Goal: Task Accomplishment & Management: Manage account settings

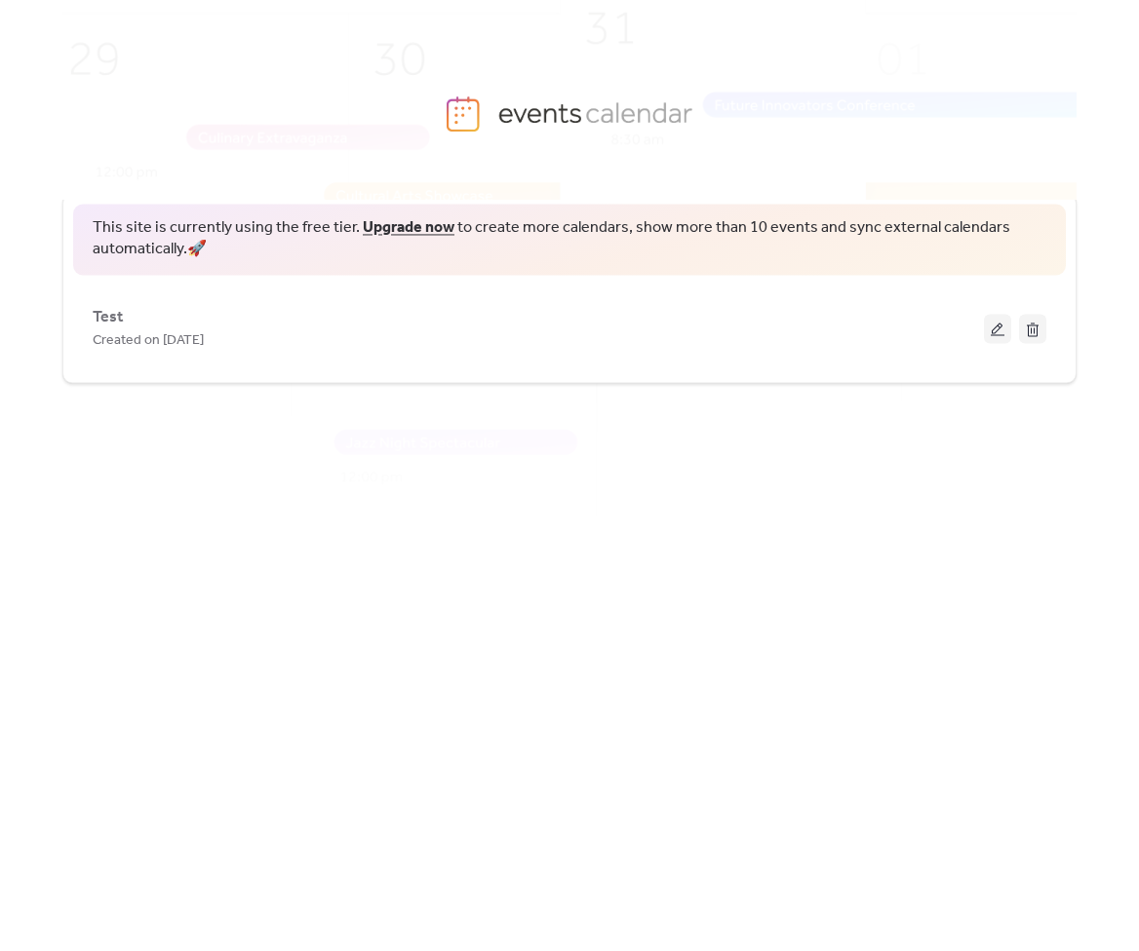
click at [858, 475] on div "This site is currently using the free tier. Upgrade now to create more calendar…" at bounding box center [569, 538] width 1014 height 752
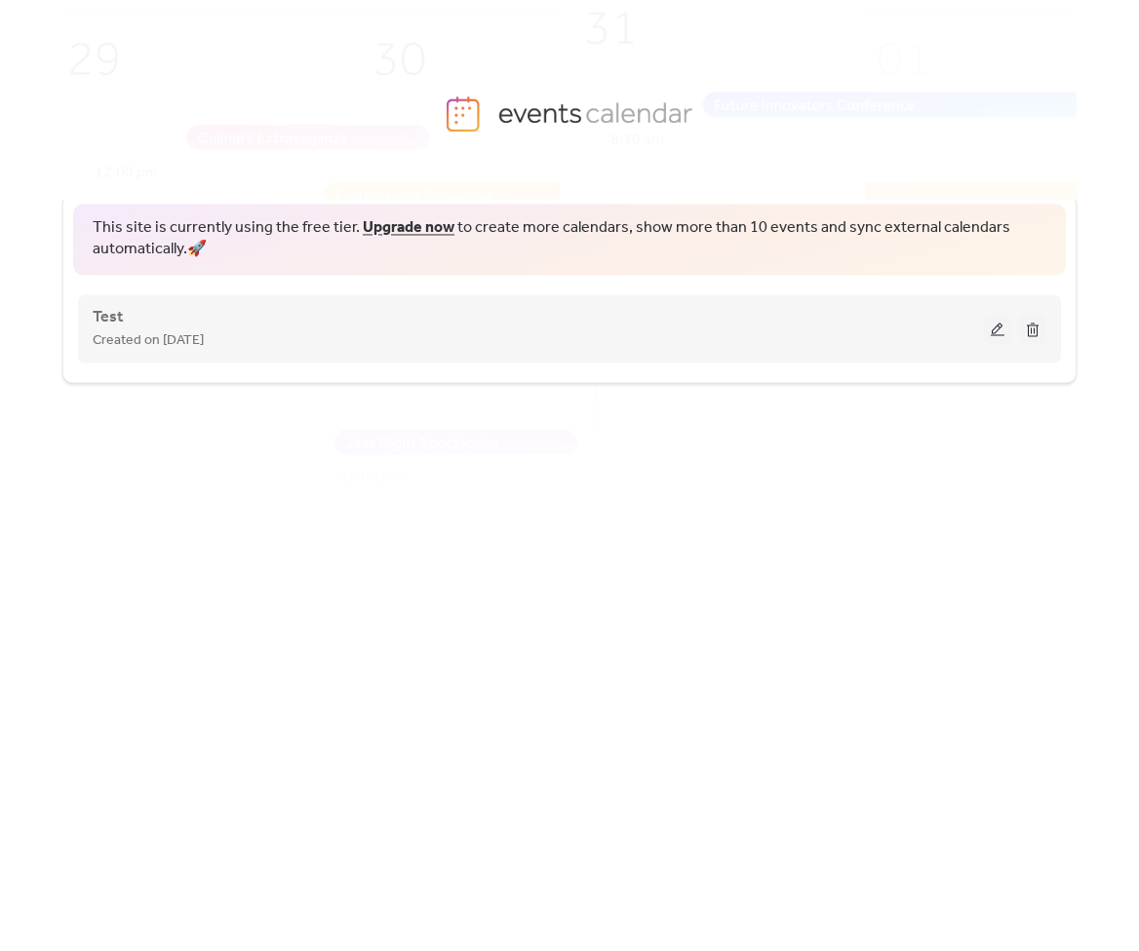
click at [162, 337] on span "Created on [DATE]" at bounding box center [148, 340] width 111 height 23
click at [990, 336] on button at bounding box center [997, 328] width 27 height 29
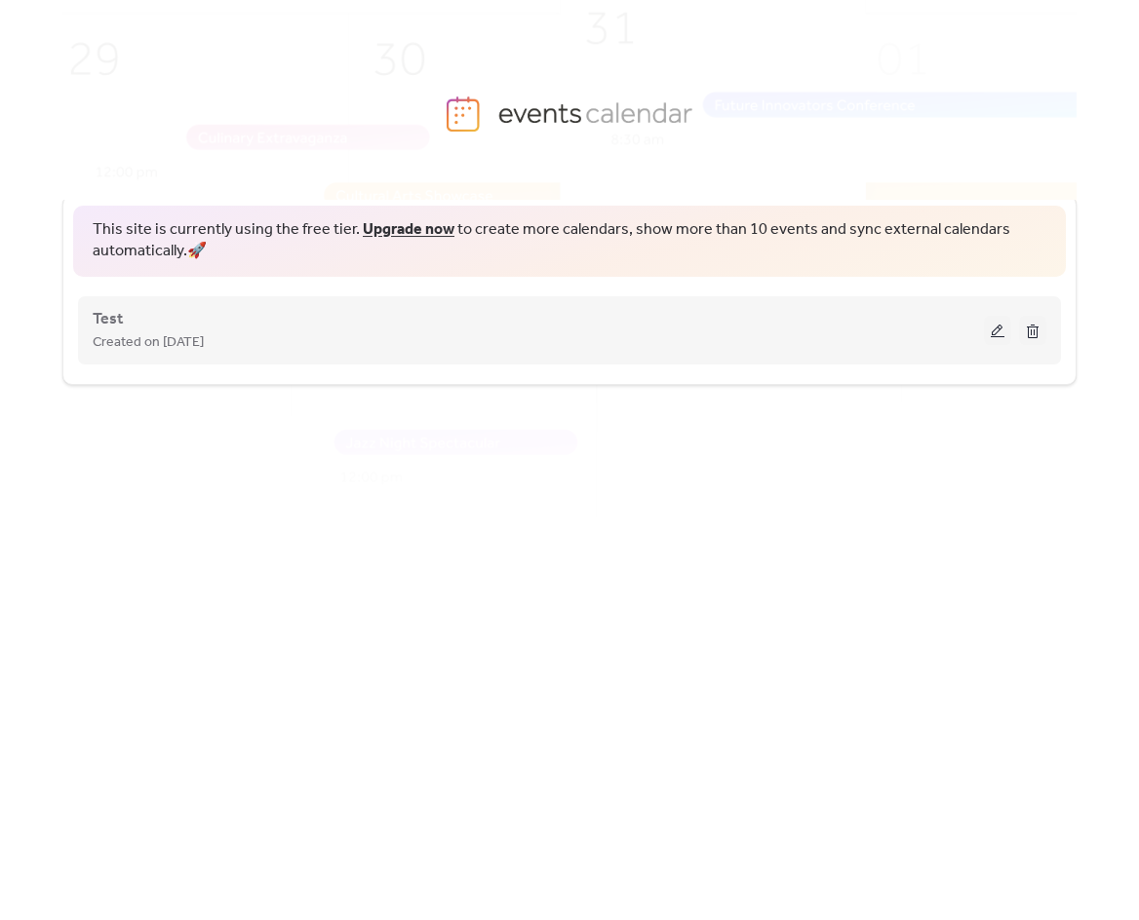
click at [774, 357] on div "Test Created on 9-Sep-2025" at bounding box center [569, 330] width 953 height 78
click at [997, 327] on button at bounding box center [997, 330] width 27 height 29
click at [1004, 333] on button at bounding box center [997, 330] width 27 height 29
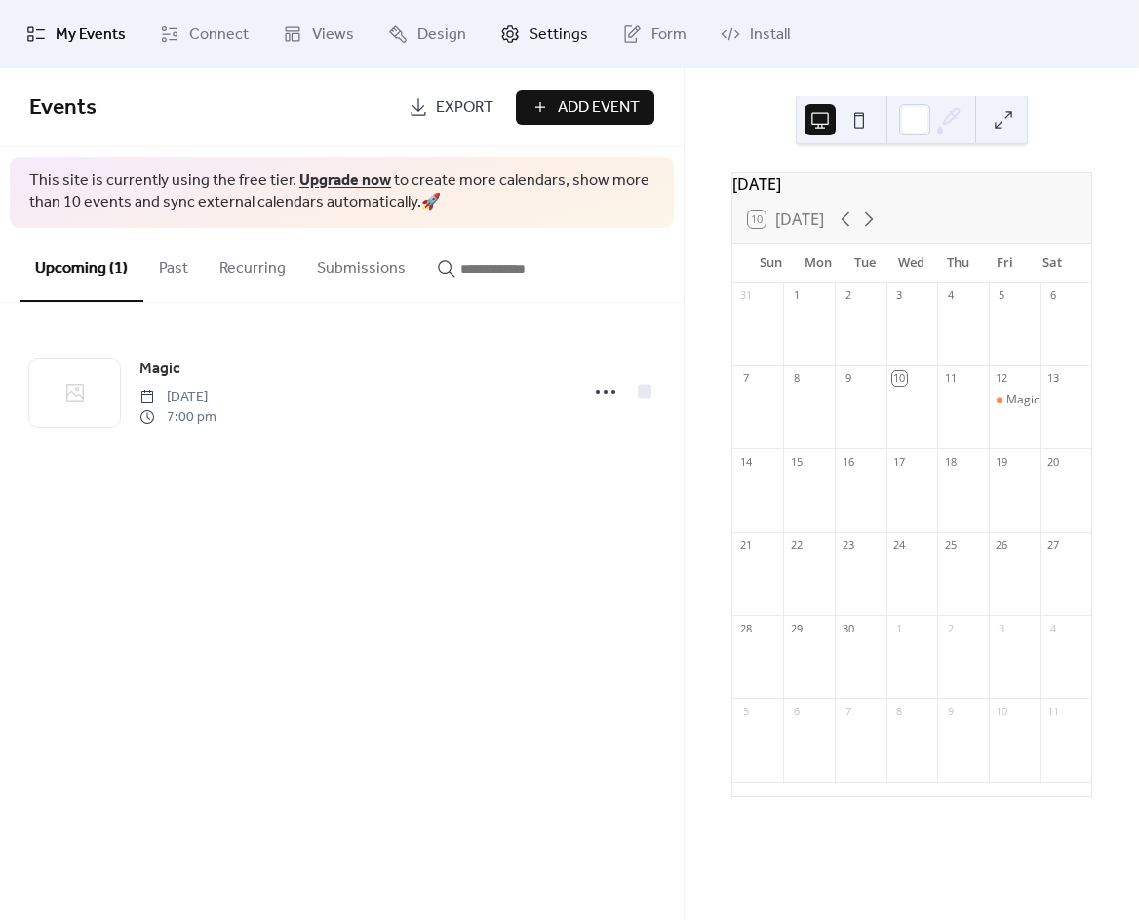
click at [537, 36] on span "Settings" at bounding box center [558, 34] width 58 height 23
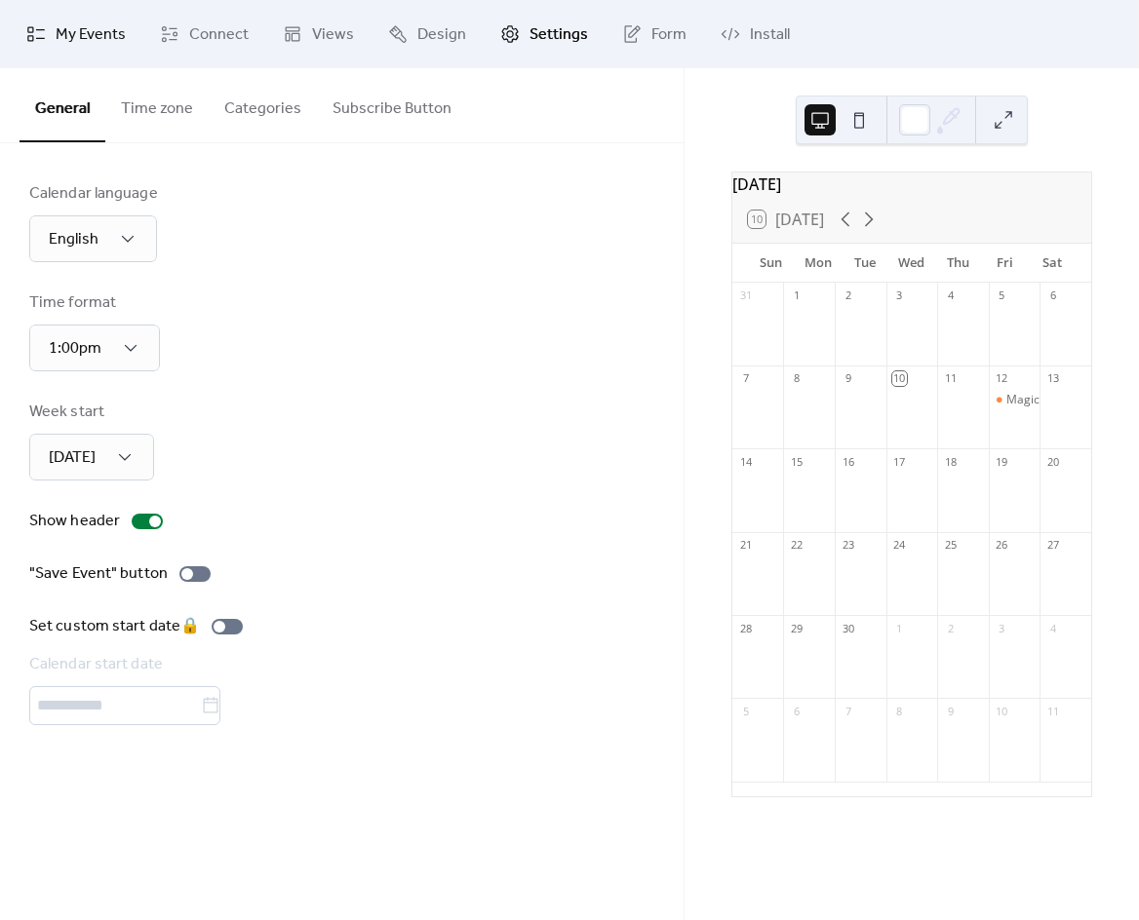
click at [108, 40] on span "My Events" at bounding box center [91, 34] width 70 height 23
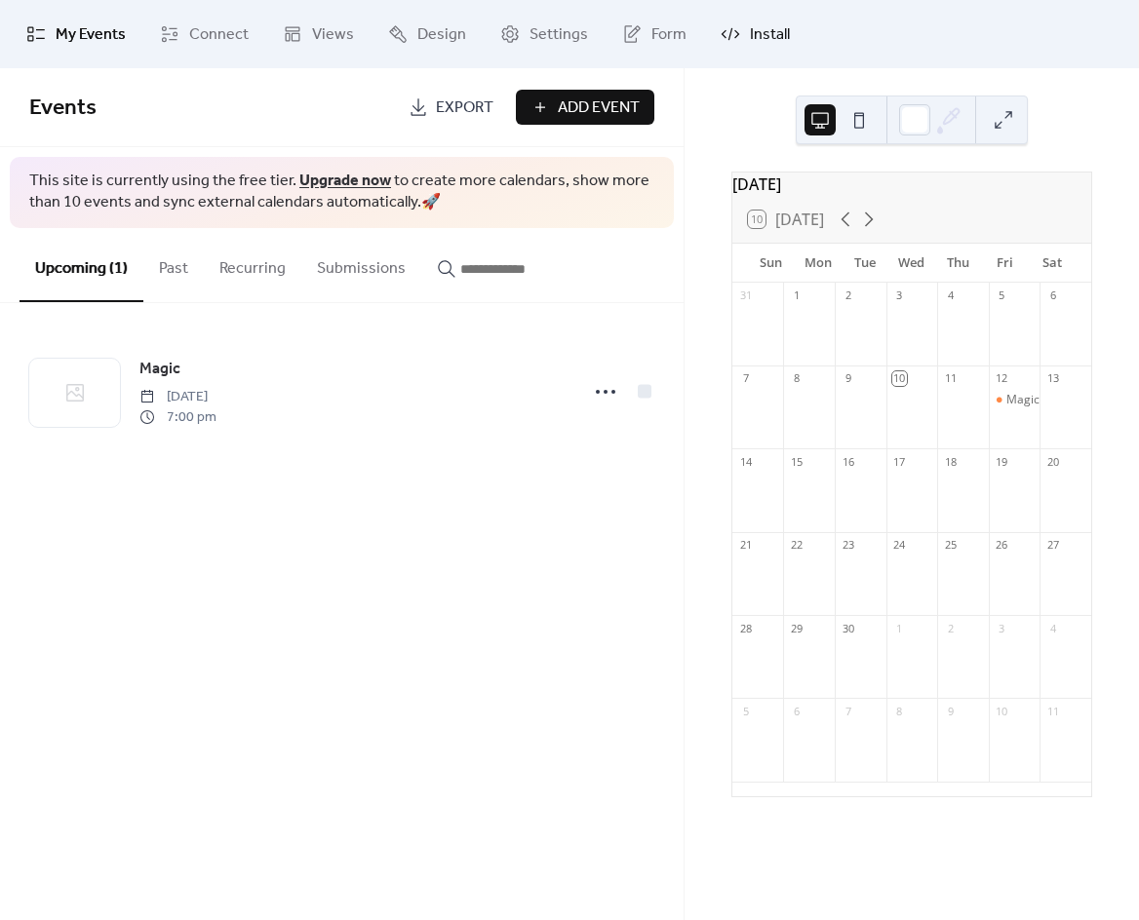
click at [755, 39] on span "Install" at bounding box center [770, 34] width 40 height 23
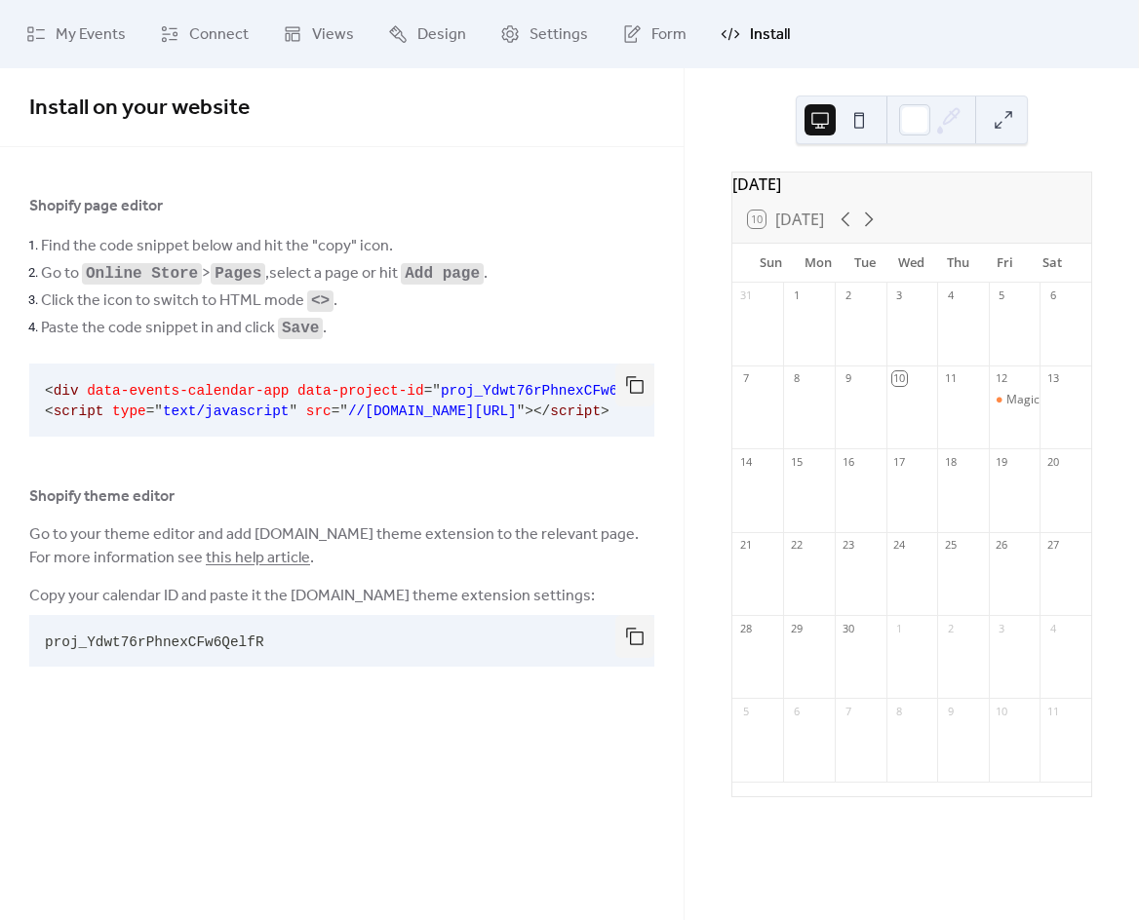
click at [298, 648] on pre "proj_Ydwt76rPhnexCFw6QelfR" at bounding box center [326, 641] width 594 height 52
click at [634, 652] on button "button" at bounding box center [634, 636] width 39 height 43
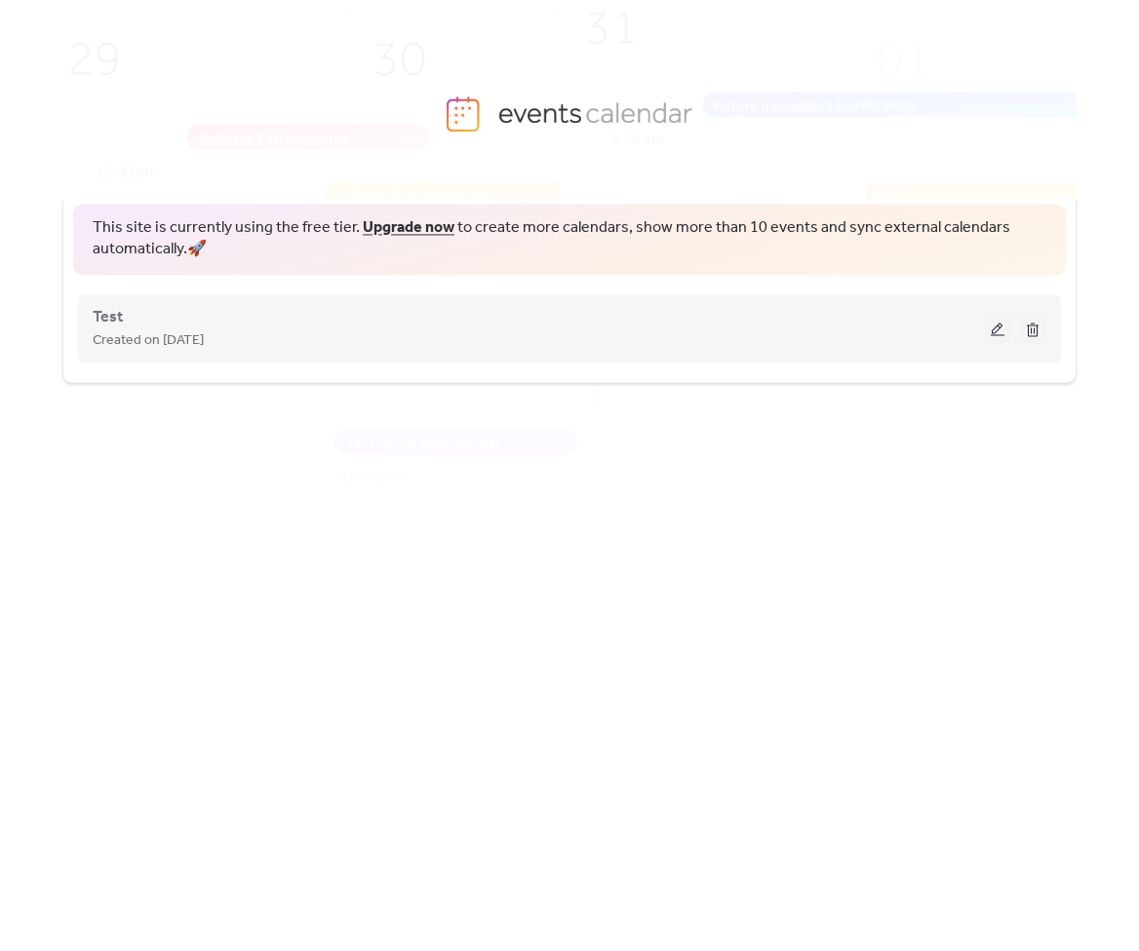
click at [262, 363] on div "Test Created on [DATE]" at bounding box center [569, 329] width 953 height 78
click at [992, 329] on button at bounding box center [997, 328] width 27 height 29
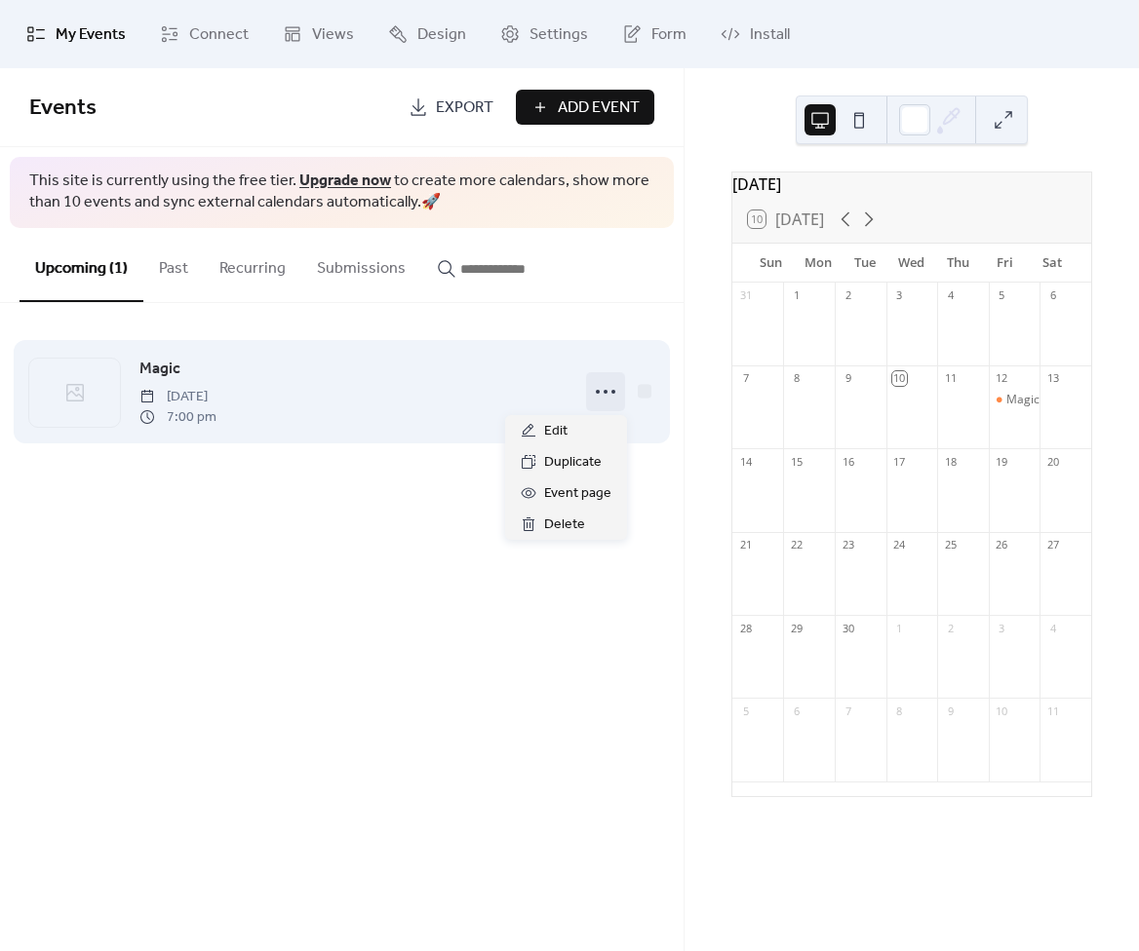
click at [598, 388] on icon at bounding box center [605, 391] width 31 height 31
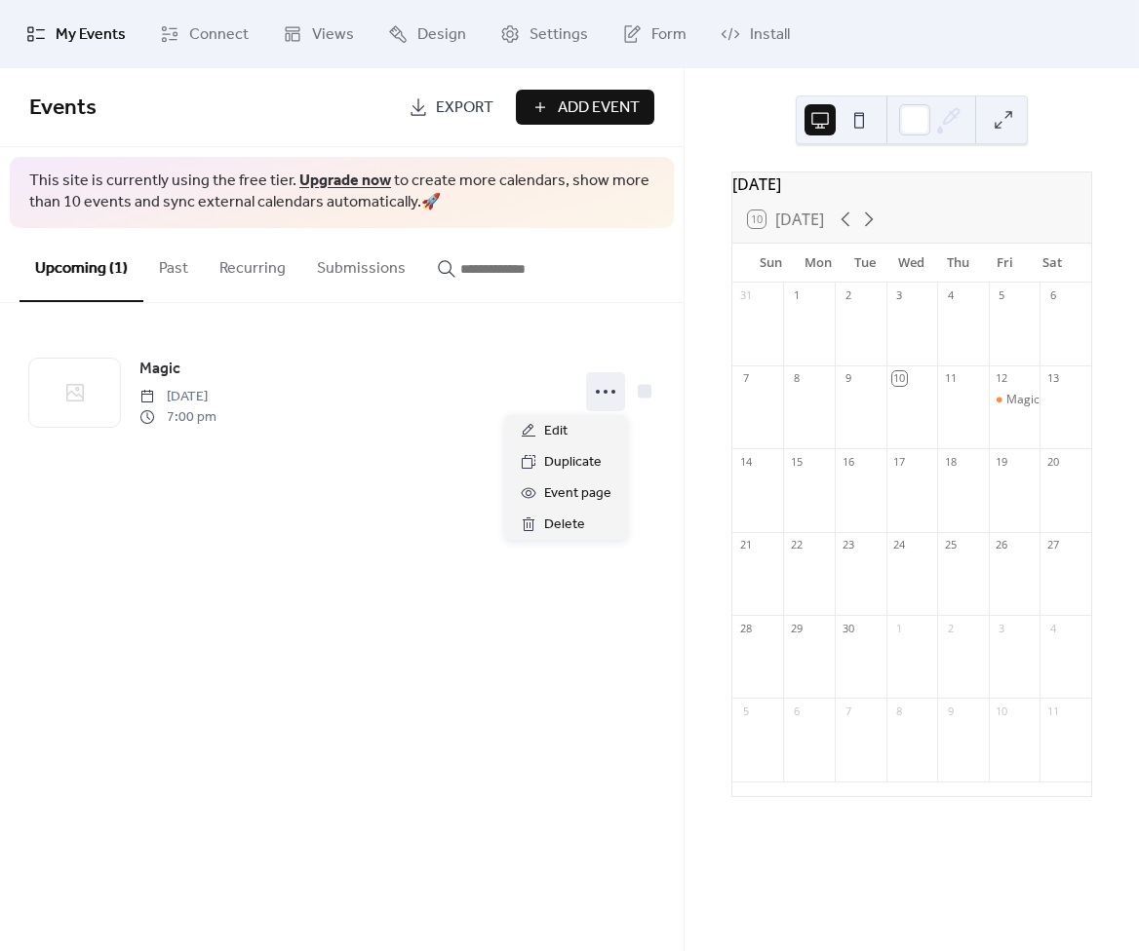
click at [617, 311] on div "Magic Friday, September 12, 2025 7:00 pm" at bounding box center [341, 391] width 683 height 177
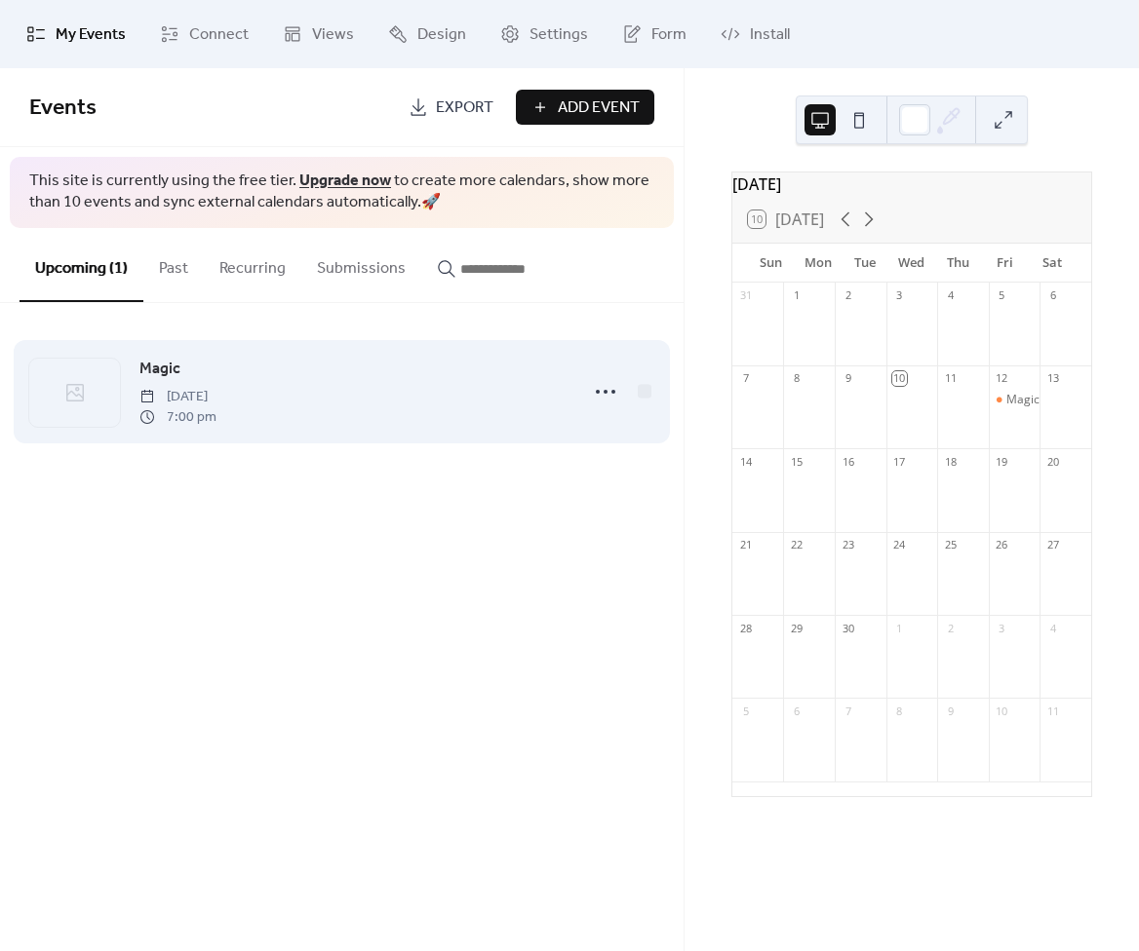
click at [176, 368] on span "Magic" at bounding box center [159, 369] width 41 height 23
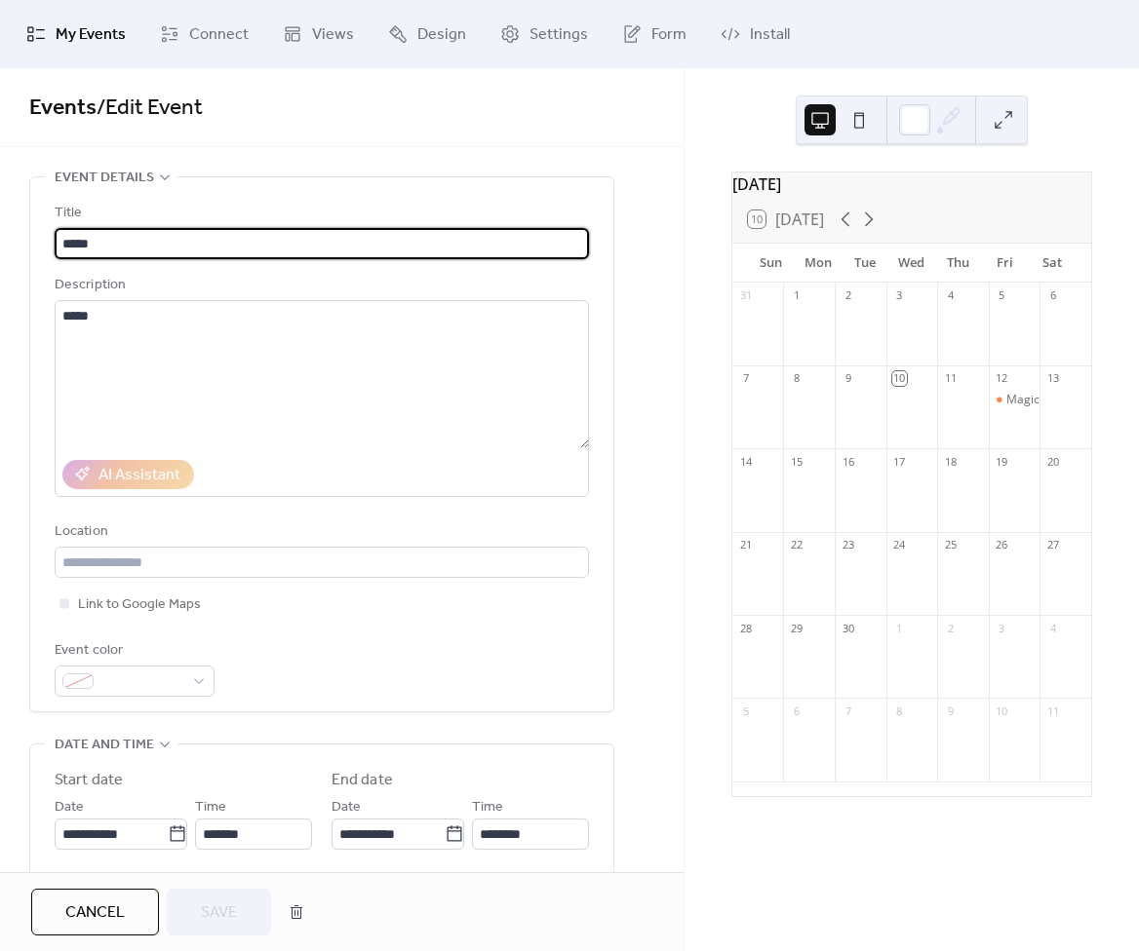
click at [271, 163] on div "**********" at bounding box center [341, 470] width 683 height 804
